Goal: Entertainment & Leisure: Consume media (video, audio)

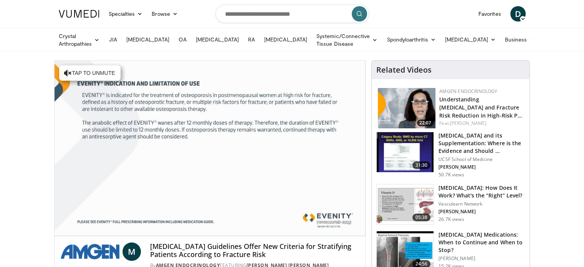
click at [60, 227] on div "10 seconds Tap to unmute" at bounding box center [210, 148] width 311 height 175
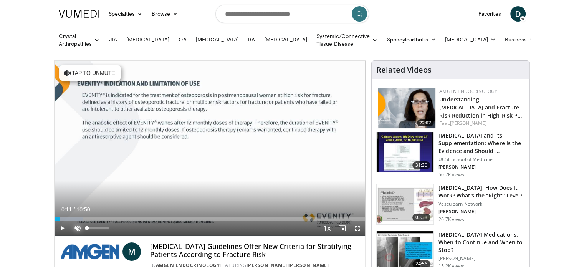
click at [78, 228] on span "Video Player" at bounding box center [77, 227] width 15 height 15
drag, startPoint x: 59, startPoint y: 227, endPoint x: 257, endPoint y: 153, distance: 211.5
click at [257, 153] on div "10 seconds Tap to unmute" at bounding box center [210, 148] width 311 height 175
drag, startPoint x: 69, startPoint y: 217, endPoint x: 83, endPoint y: 219, distance: 14.7
click at [83, 220] on div "Current Time 1:01 / Duration 10:50 Play Skip Backward Skip Forward Mute 0% Load…" at bounding box center [210, 227] width 311 height 15
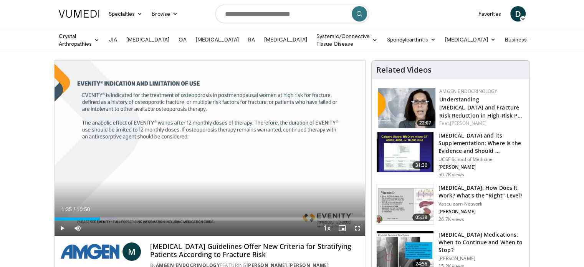
drag, startPoint x: 83, startPoint y: 218, endPoint x: 100, endPoint y: 220, distance: 17.5
click at [100, 220] on div "Current Time 1:35 / Duration 10:50 Play Skip Backward Skip Forward Mute 0% Load…" at bounding box center [210, 227] width 311 height 15
drag, startPoint x: 137, startPoint y: 218, endPoint x: 158, endPoint y: 220, distance: 21.2
click at [158, 220] on video-js "**********" at bounding box center [210, 148] width 311 height 175
drag, startPoint x: 138, startPoint y: 219, endPoint x: 157, endPoint y: 223, distance: 18.8
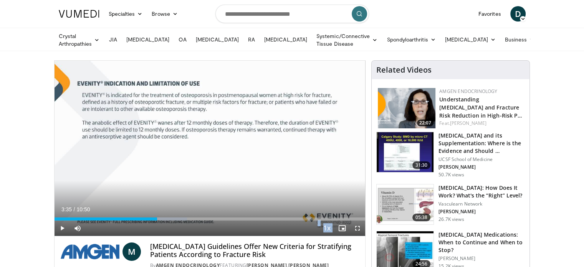
click at [157, 223] on div "Current Time 3:35 / Duration 10:50 Play Skip Backward Skip Forward Mute 0% Load…" at bounding box center [210, 227] width 311 height 15
drag, startPoint x: 166, startPoint y: 216, endPoint x: 180, endPoint y: 220, distance: 14.3
click at [180, 220] on div "Current Time 4:23 / Duration 10:50 Play Skip Backward Skip Forward Mute 0% Load…" at bounding box center [210, 227] width 311 height 15
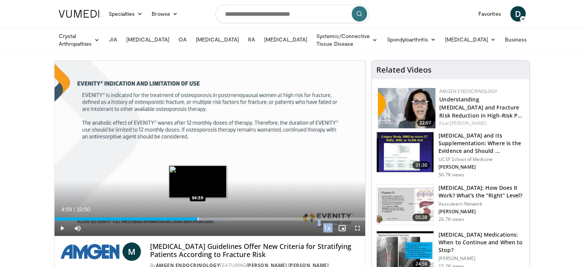
drag, startPoint x: 188, startPoint y: 215, endPoint x: 197, endPoint y: 218, distance: 10.0
click at [197, 218] on div "Loaded : 54.87% 04:58 04:59" at bounding box center [210, 216] width 311 height 7
drag, startPoint x: 202, startPoint y: 215, endPoint x: 194, endPoint y: 215, distance: 7.7
click at [194, 215] on div "Loaded : 56.92% 04:53 04:52" at bounding box center [210, 216] width 311 height 7
drag, startPoint x: 195, startPoint y: 217, endPoint x: 189, endPoint y: 217, distance: 5.8
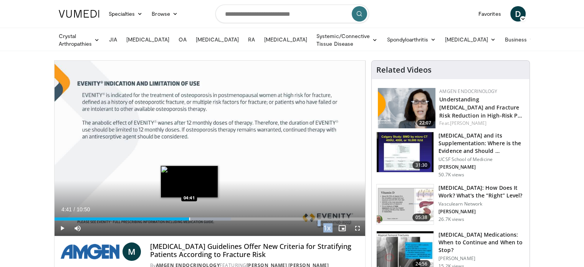
click at [189, 217] on div "Progress Bar" at bounding box center [189, 218] width 1 height 3
